Goal: Check status: Check status

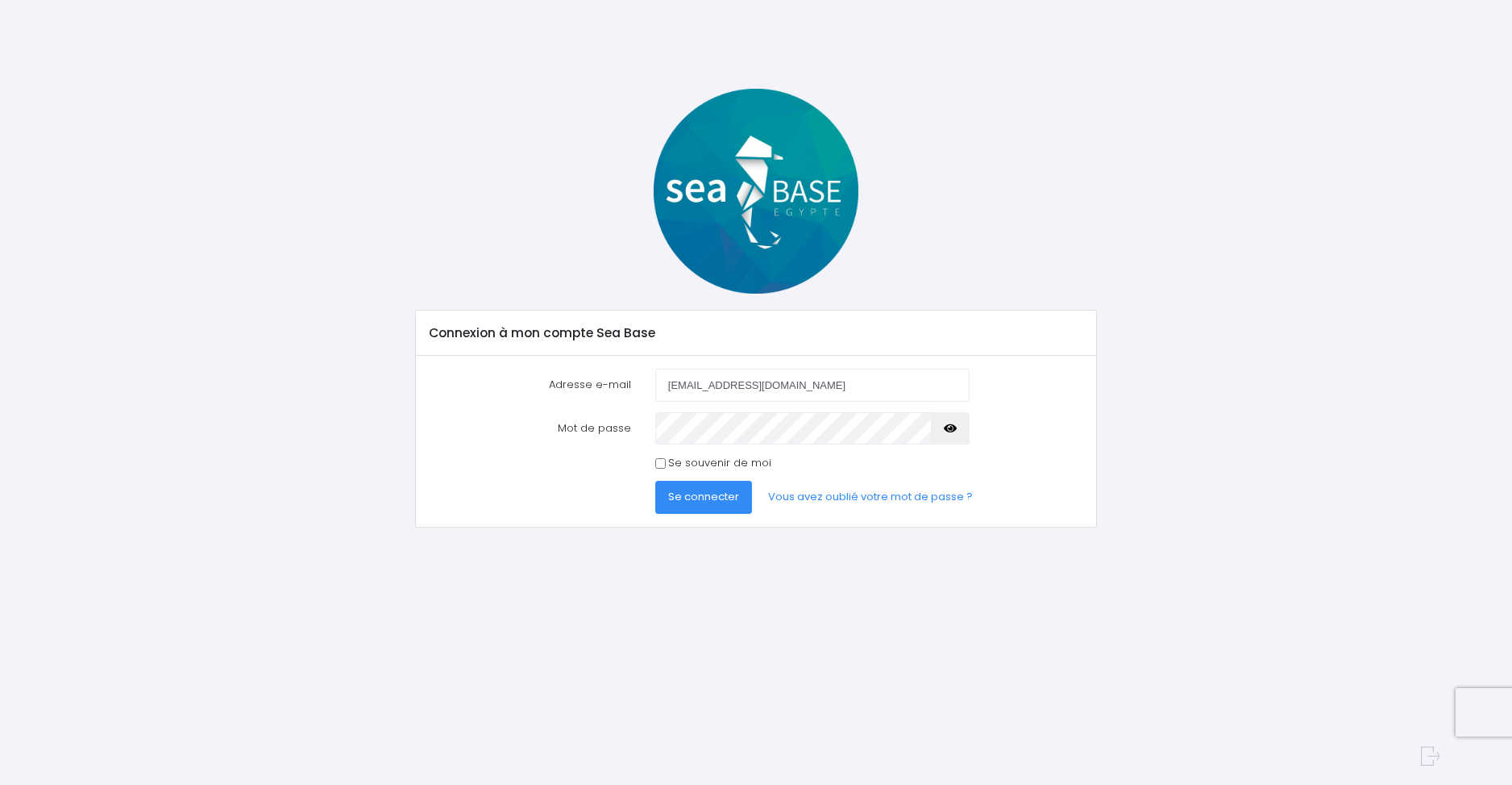
type input "[EMAIL_ADDRESS][DOMAIN_NAME]"
click at [702, 496] on span "Se connecter" at bounding box center [703, 496] width 71 height 15
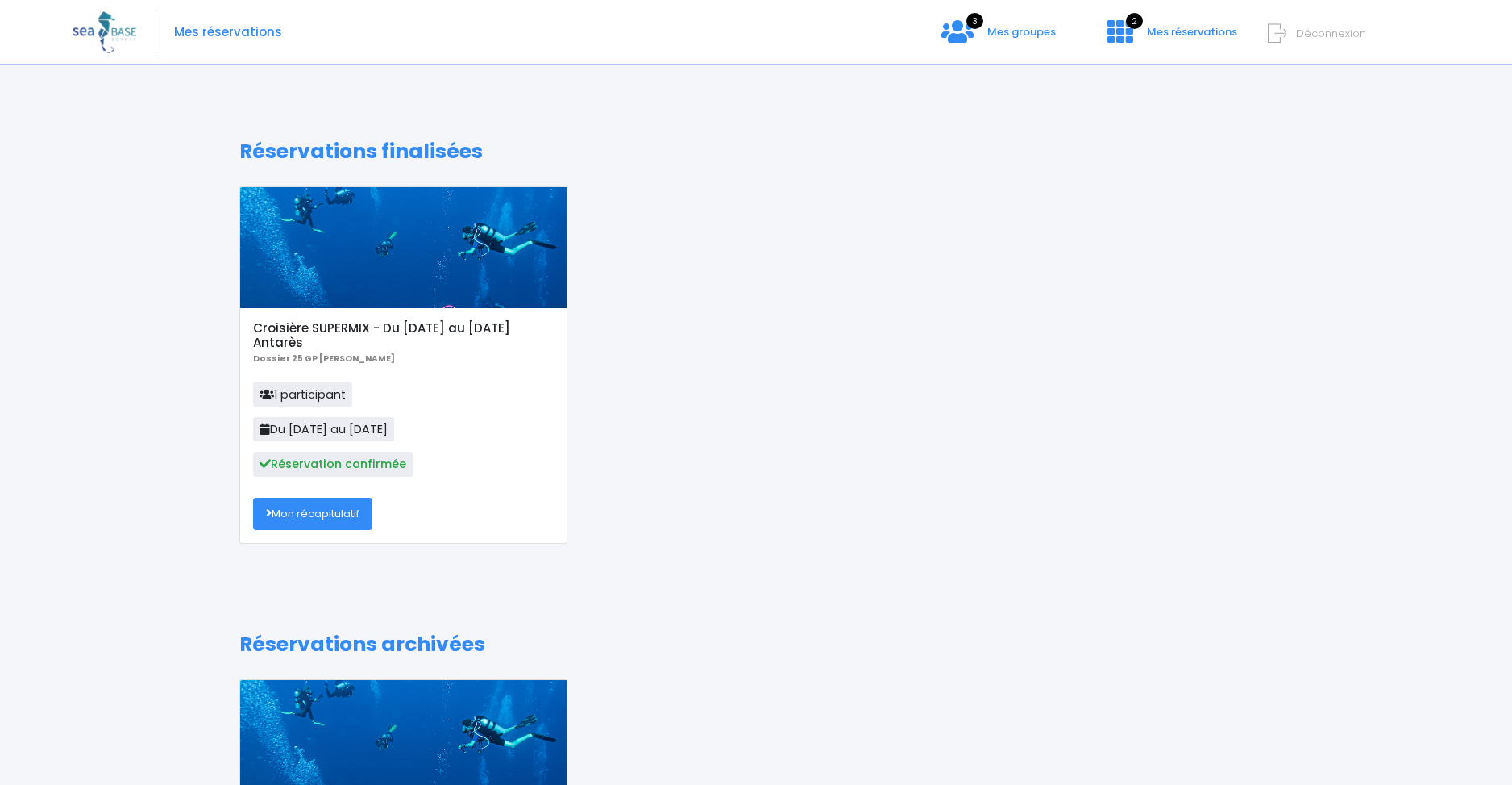
click at [323, 512] on link "Mon récapitulatif" at bounding box center [313, 514] width 120 height 32
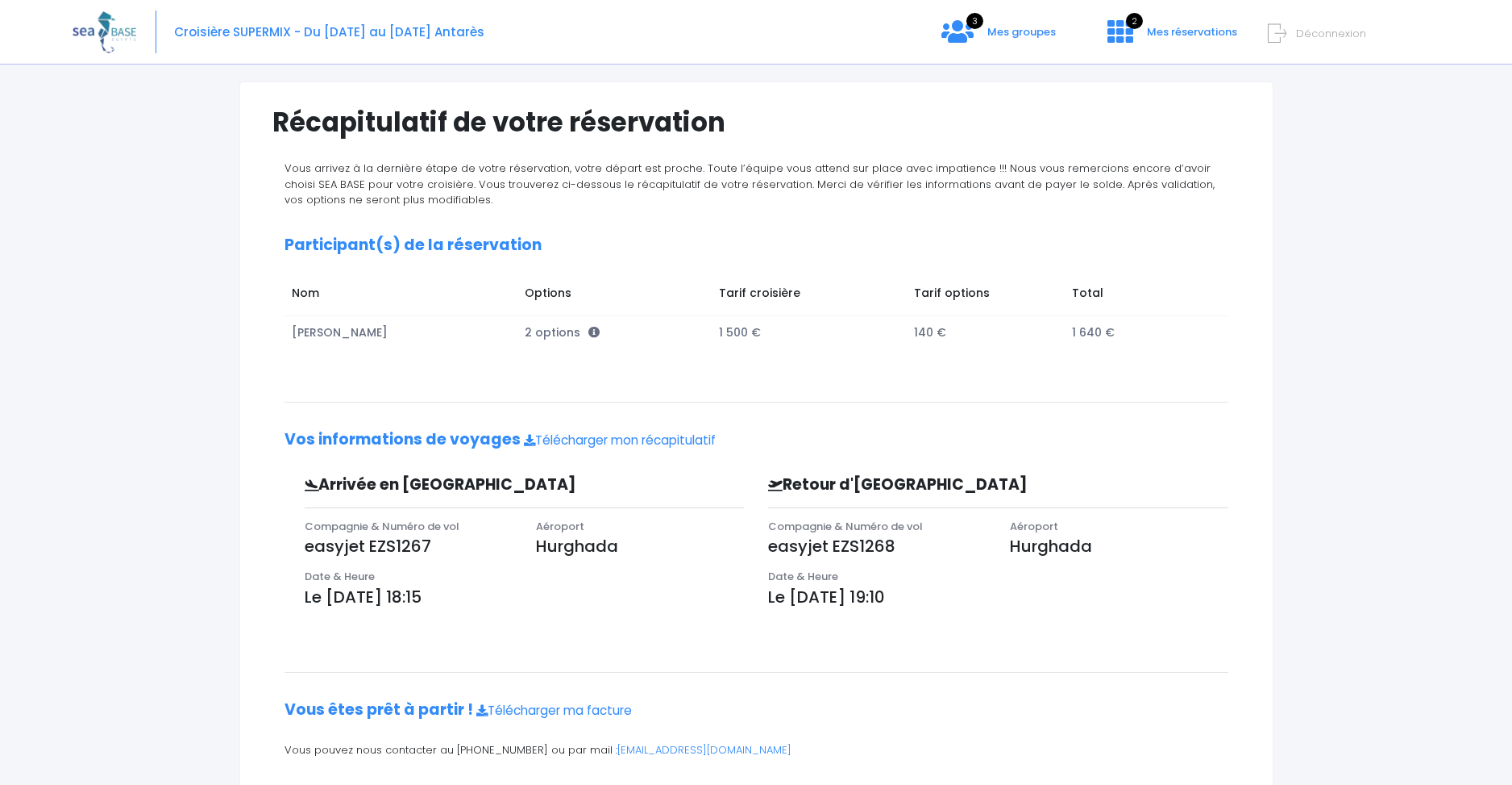
scroll to position [147, 0]
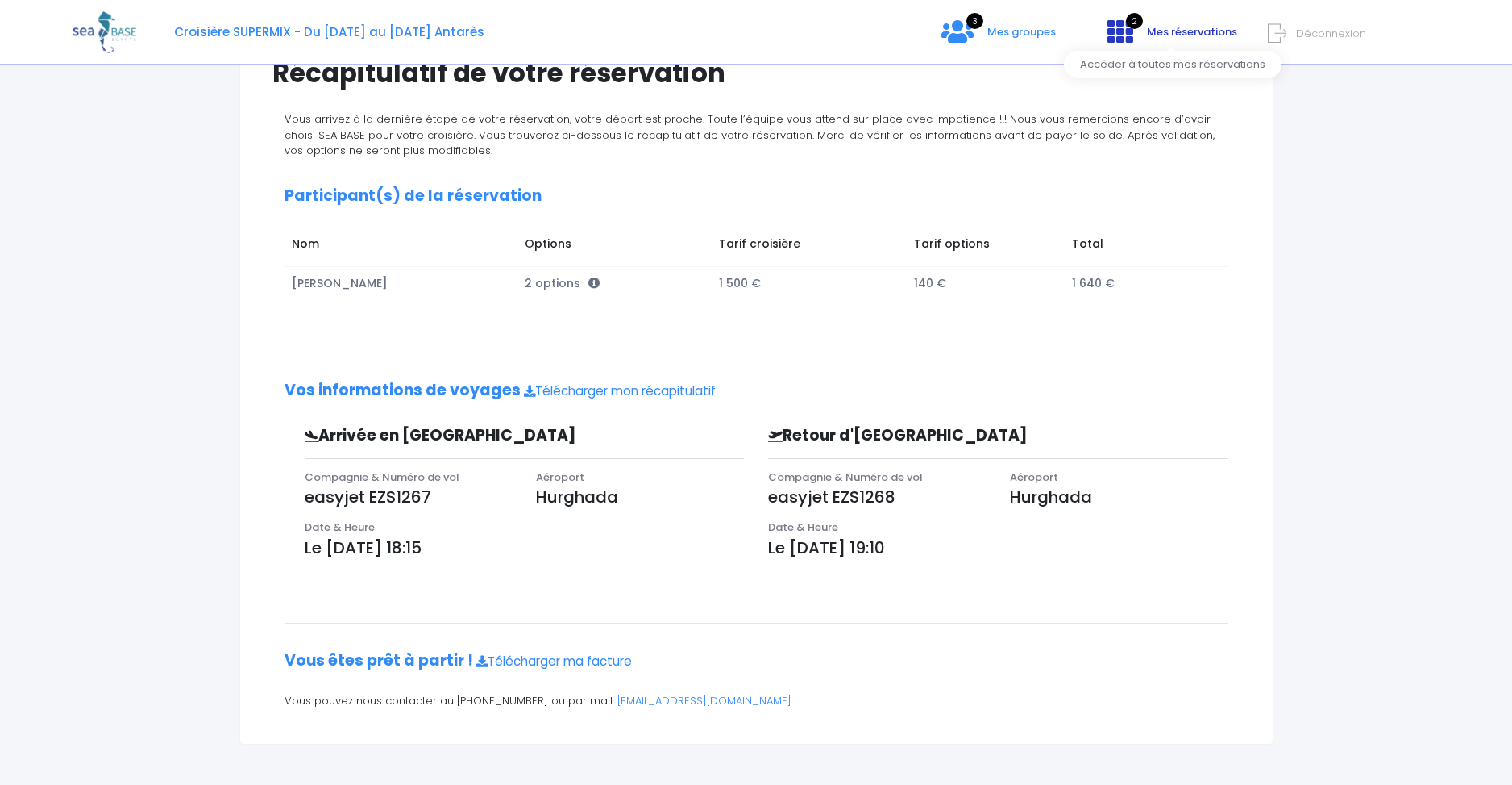
click at [1122, 38] on icon at bounding box center [1120, 31] width 26 height 26
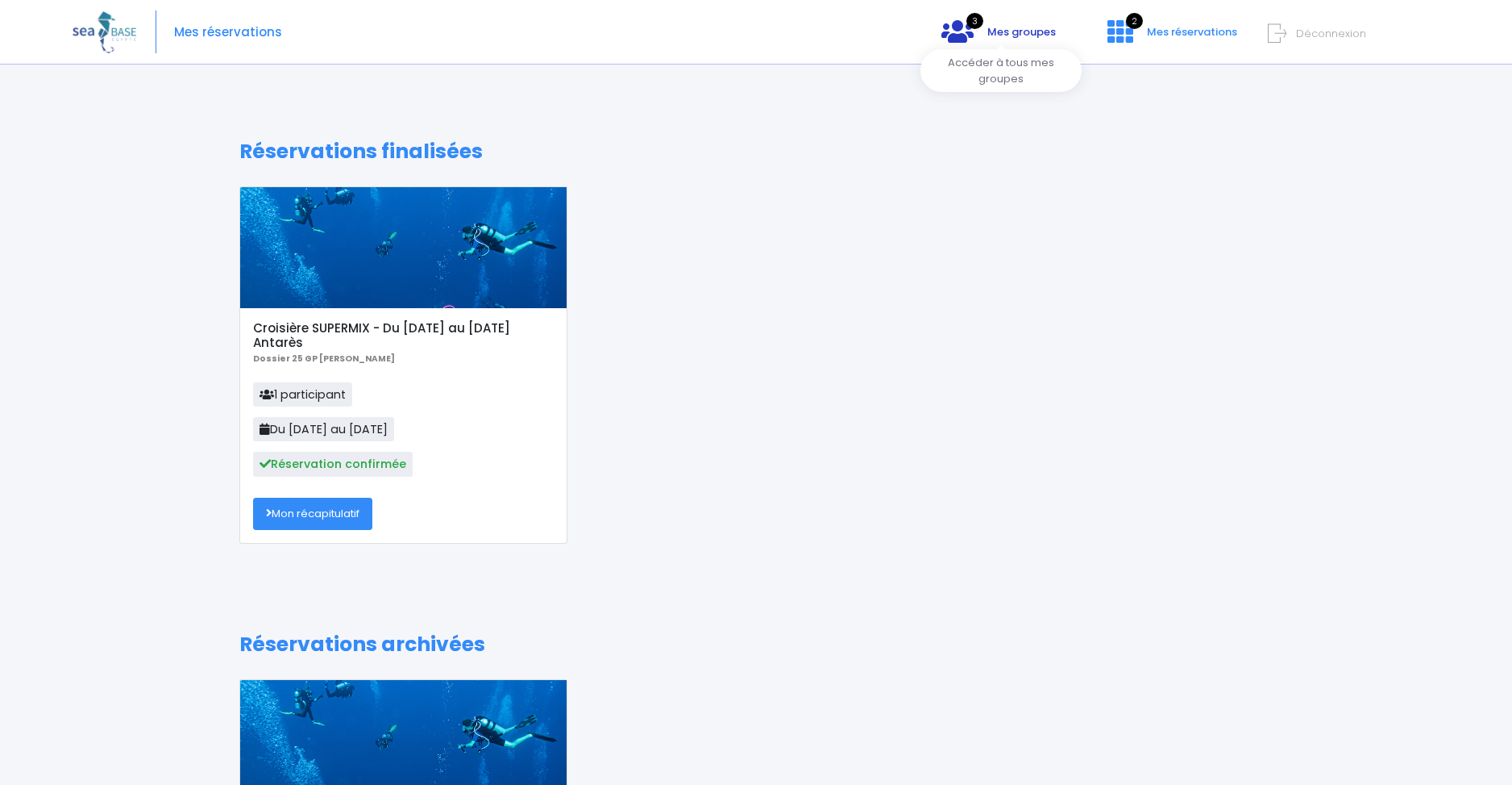
click at [1039, 29] on span "Mes groupes" at bounding box center [1021, 31] width 69 height 15
